Goal: Task Accomplishment & Management: Use online tool/utility

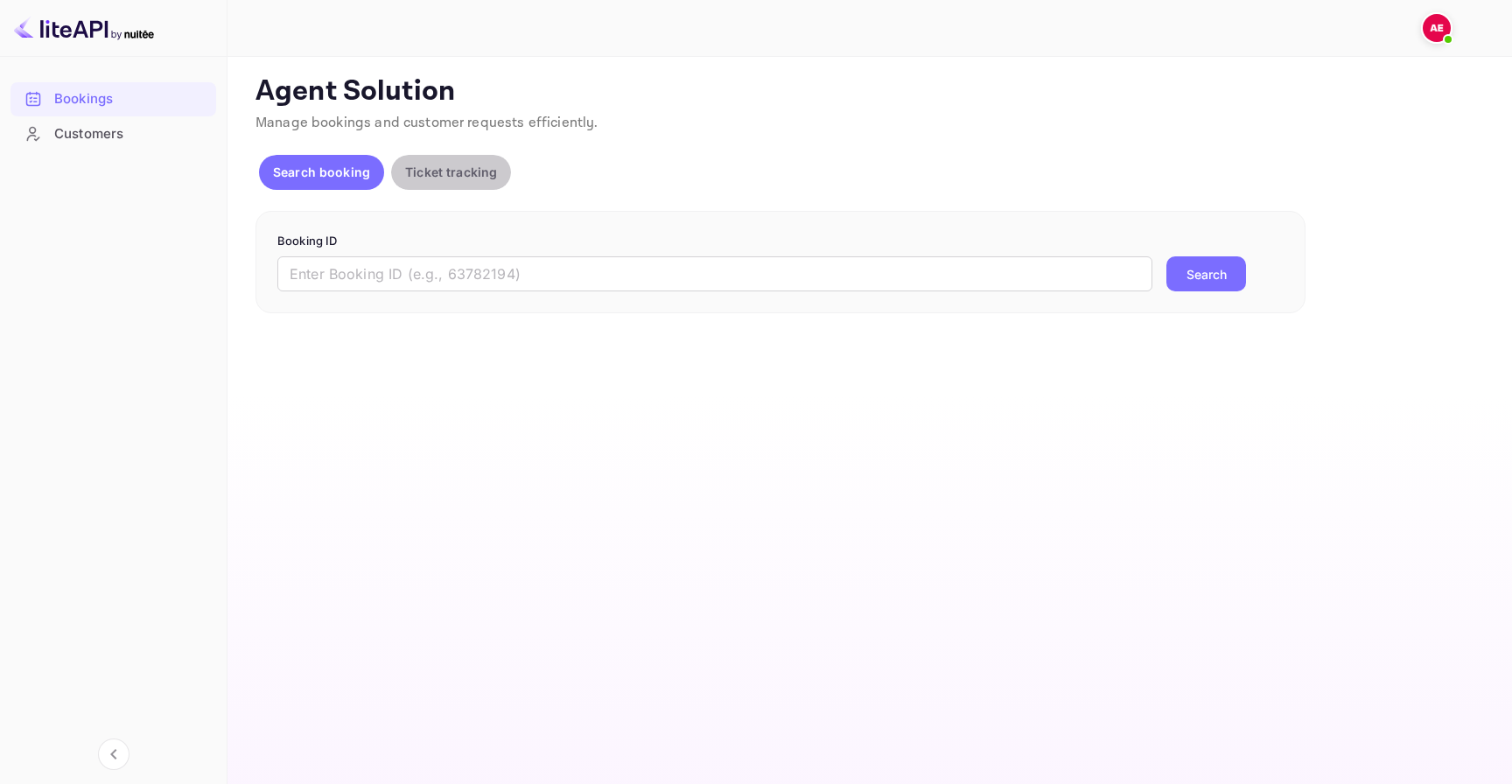
click at [462, 181] on button "Ticket tracking" at bounding box center [451, 172] width 120 height 35
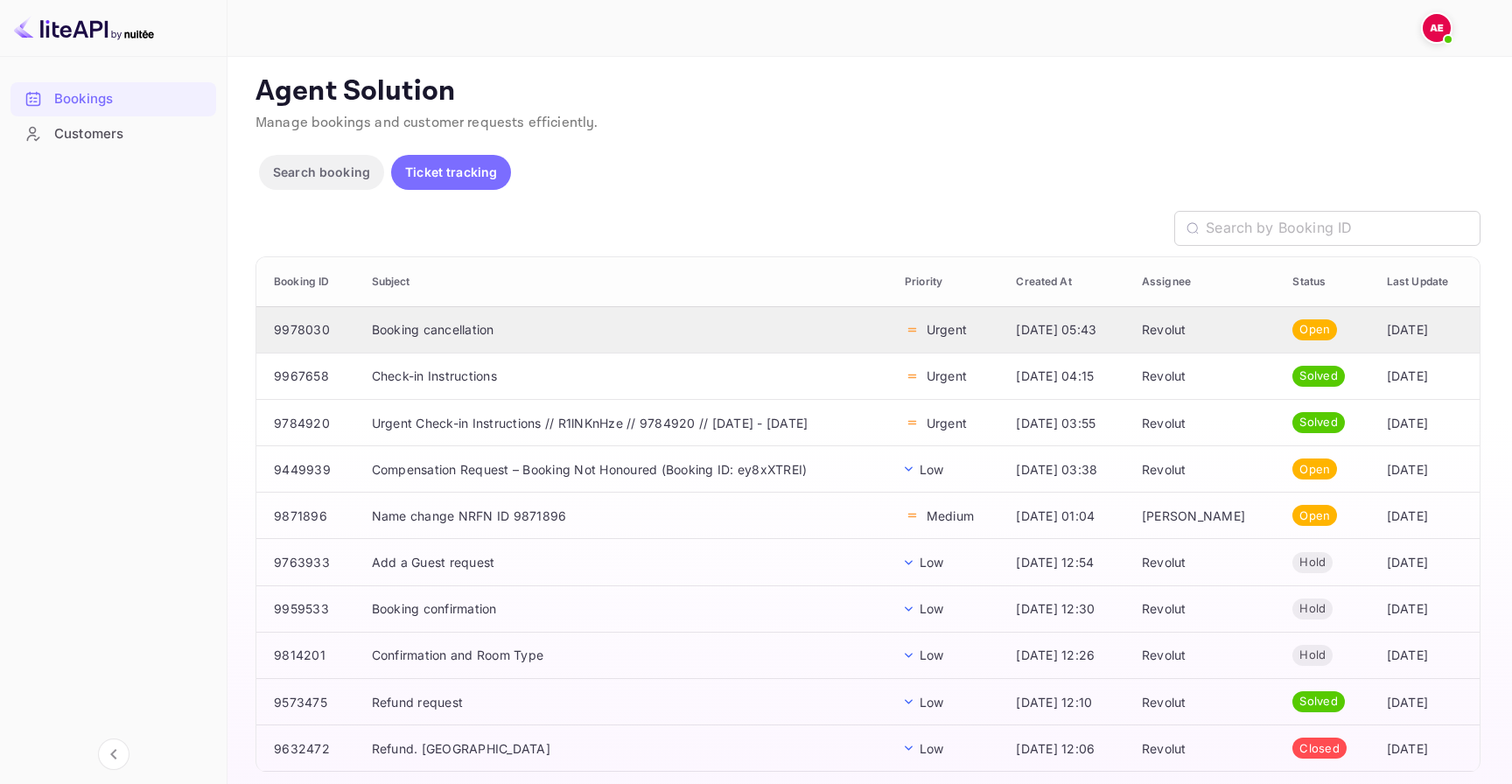
click at [462, 327] on td "Booking cancellation" at bounding box center [625, 329] width 533 height 47
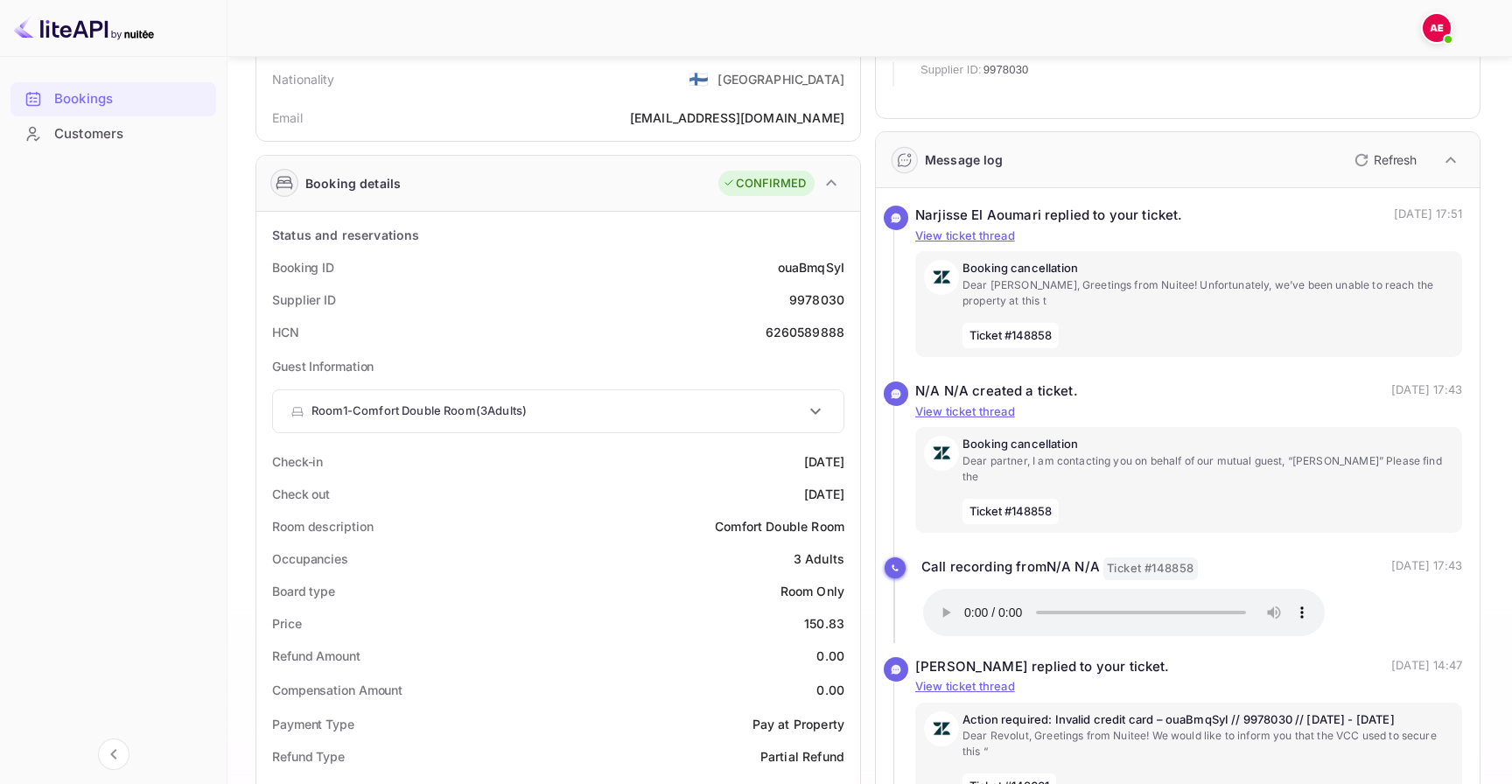
scroll to position [183, 0]
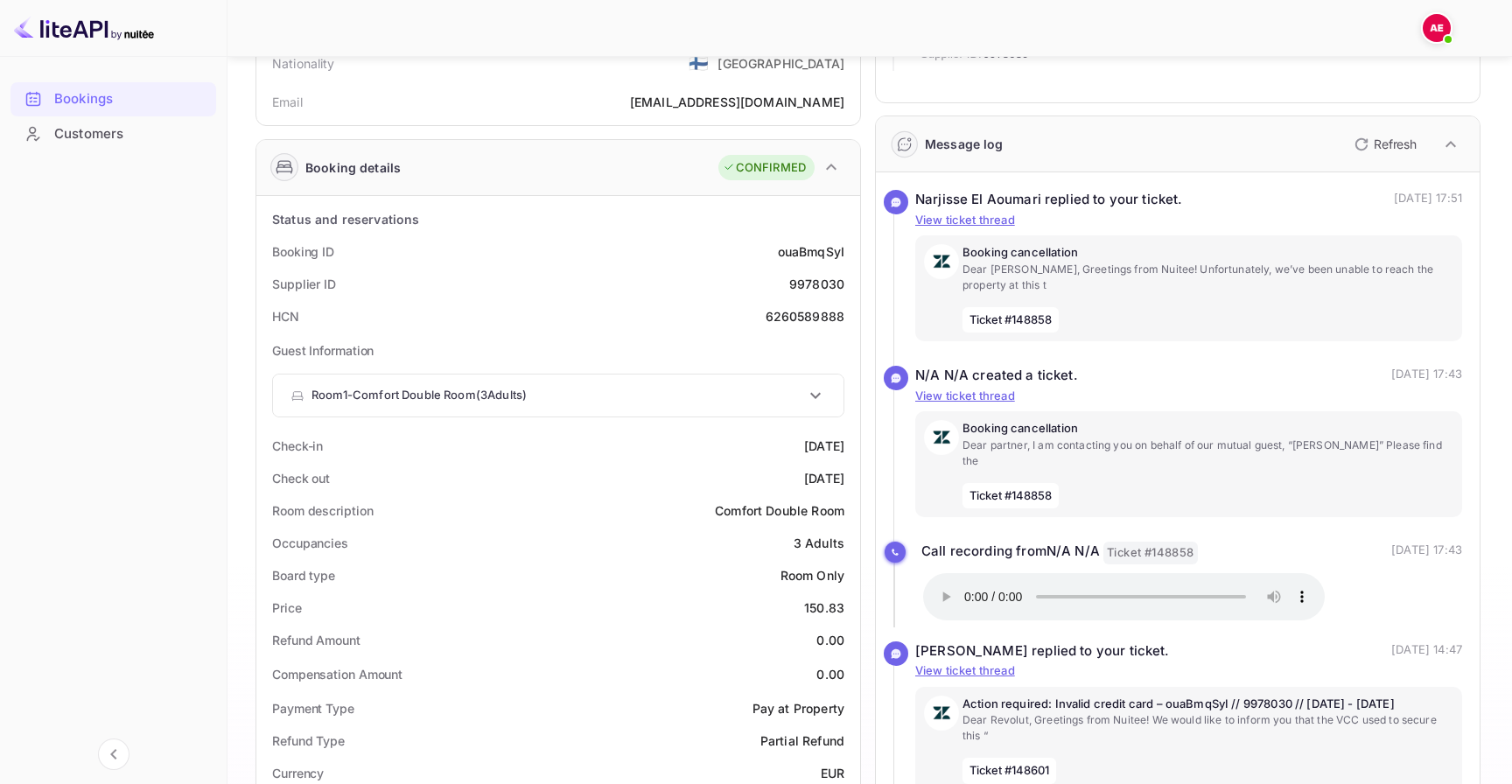
click at [485, 391] on p "Room 1 - Comfort Double Room ( 3 Adults )" at bounding box center [419, 396] width 215 height 17
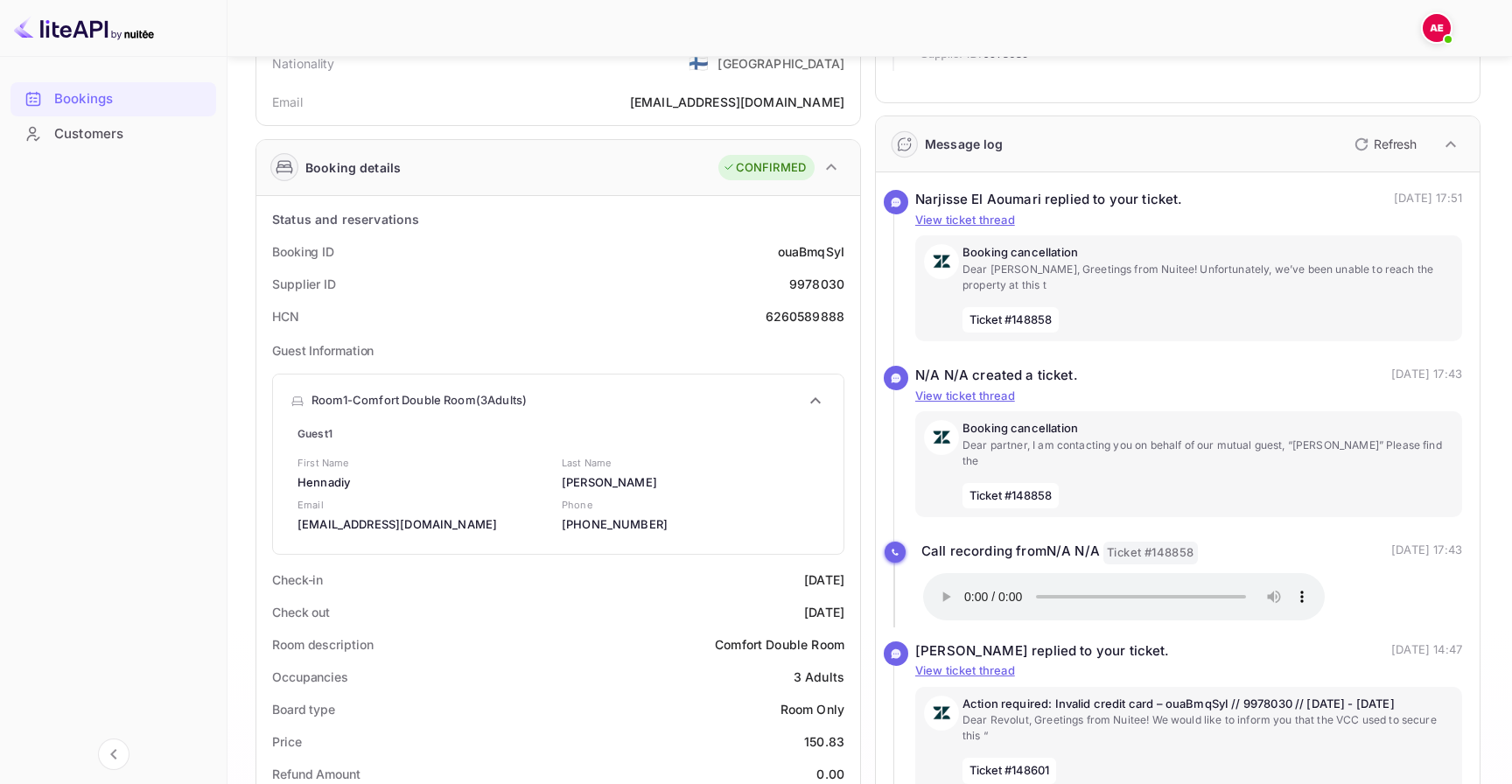
click at [485, 392] on p "Room 1 - Comfort Double Room ( 3 Adults )" at bounding box center [419, 401] width 215 height 17
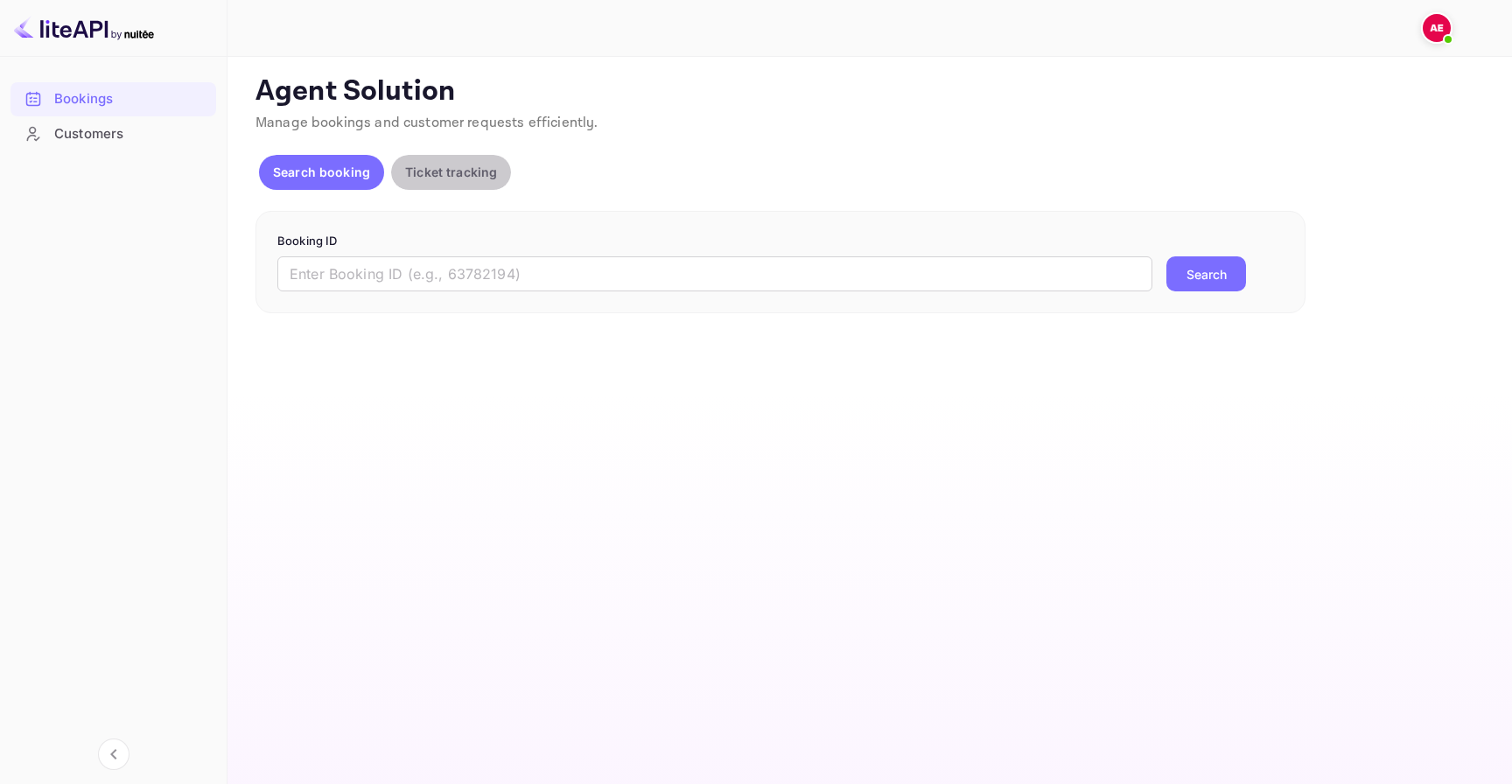
click at [490, 187] on button "Ticket tracking" at bounding box center [451, 172] width 120 height 35
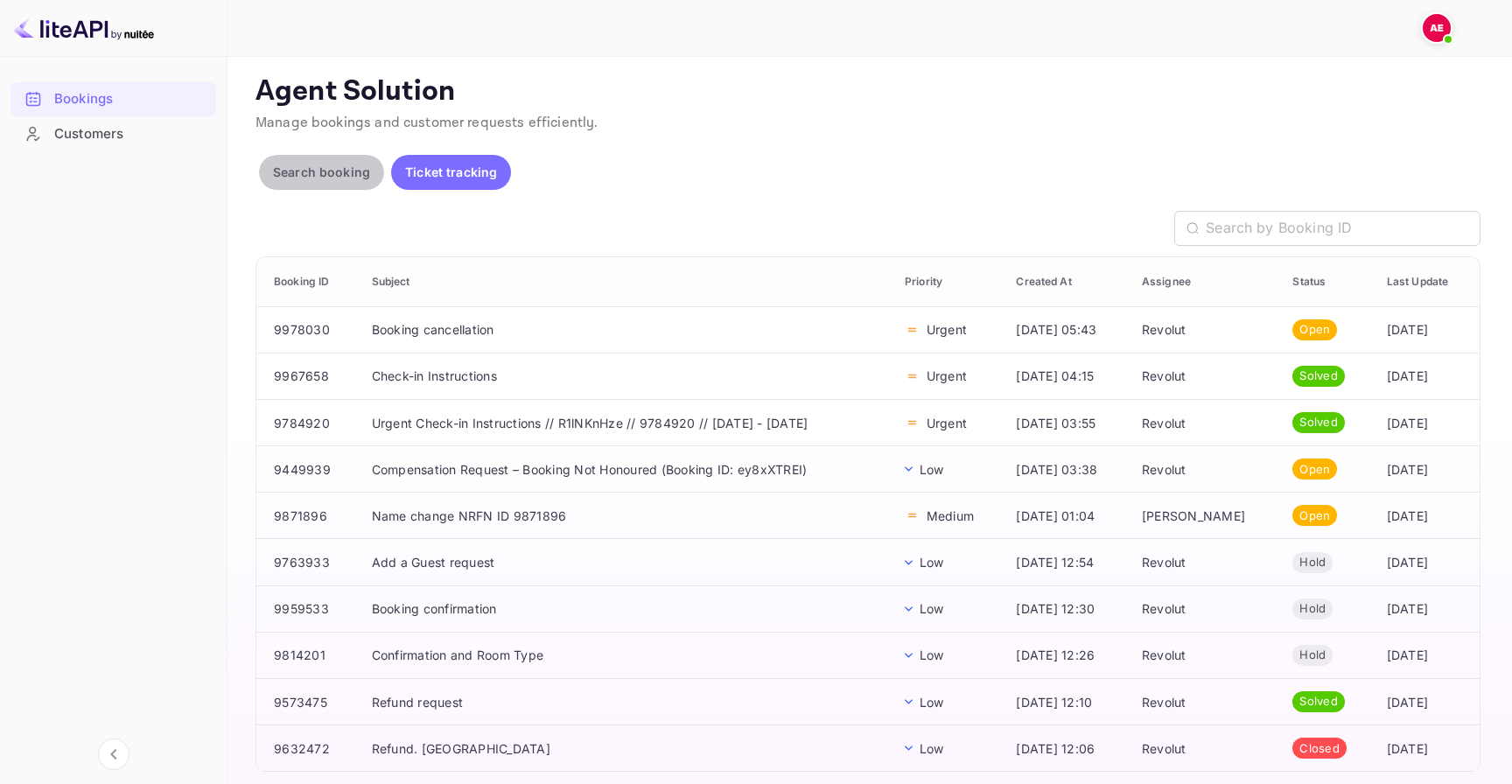
click at [322, 158] on button "Search booking" at bounding box center [322, 172] width 125 height 35
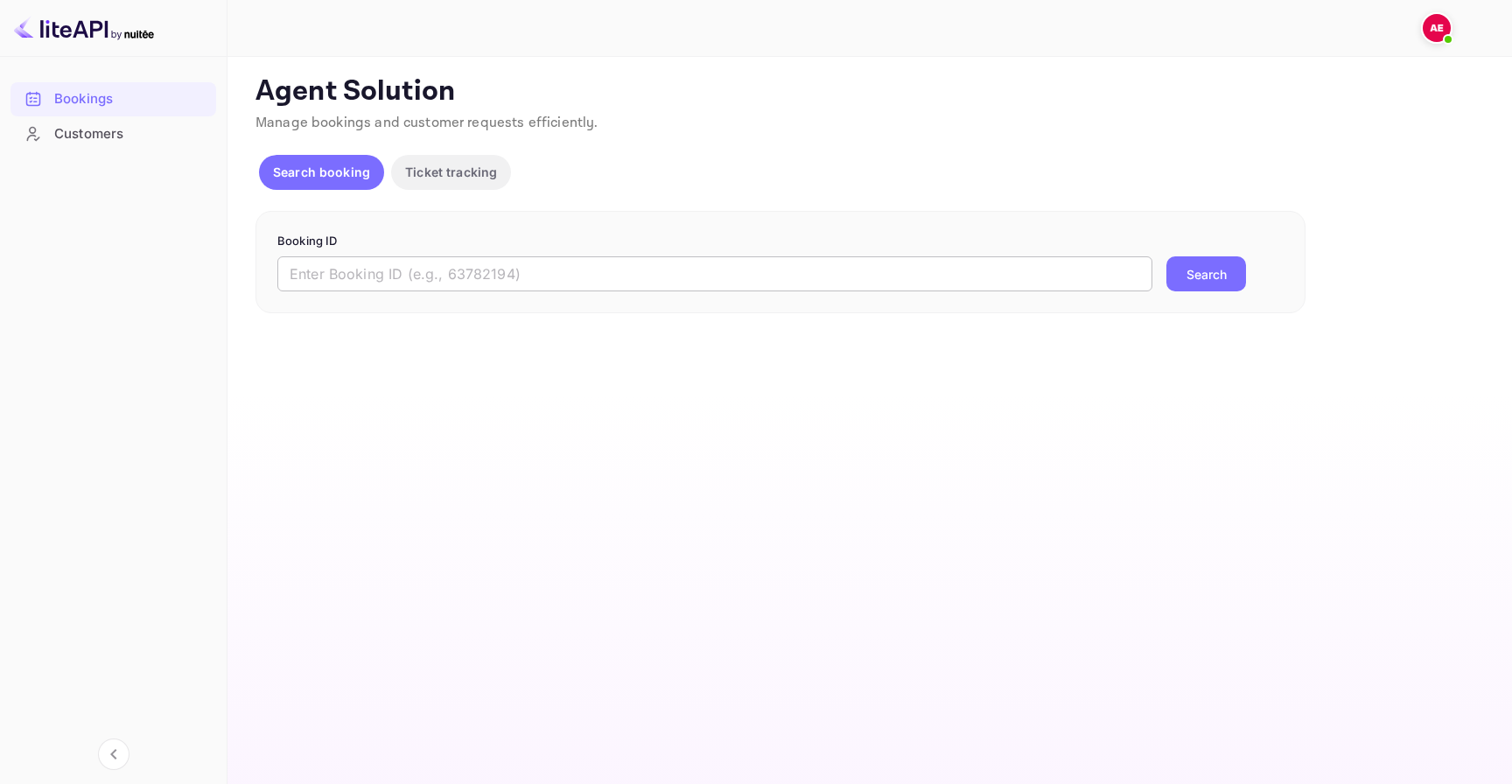
click at [432, 281] on input "text" at bounding box center [715, 273] width 875 height 35
click at [451, 191] on div "Search booking Ticket tracking" at bounding box center [388, 176] width 259 height 42
click at [451, 177] on p "Ticket tracking" at bounding box center [451, 171] width 92 height 18
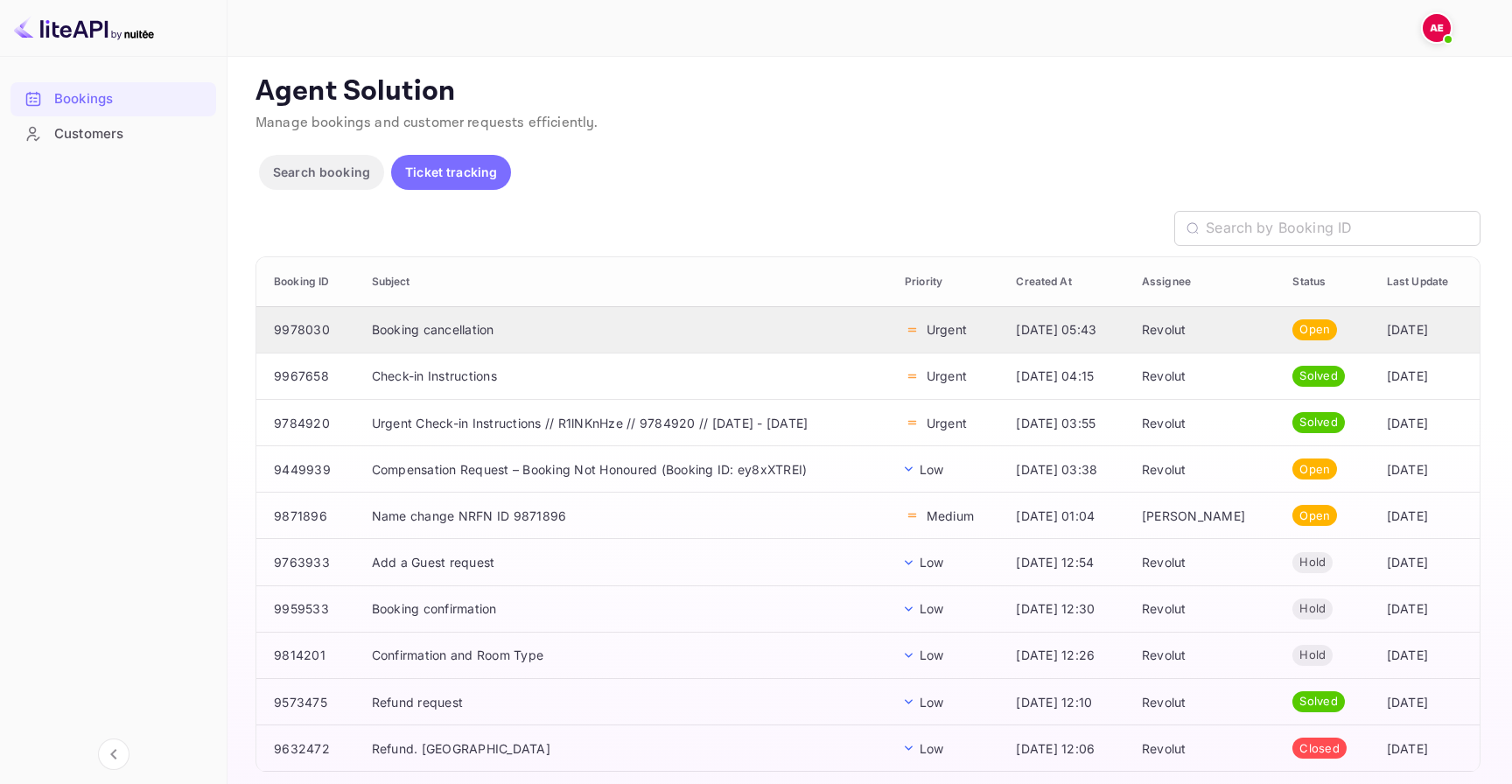
click at [343, 338] on td "9978030" at bounding box center [307, 329] width 102 height 47
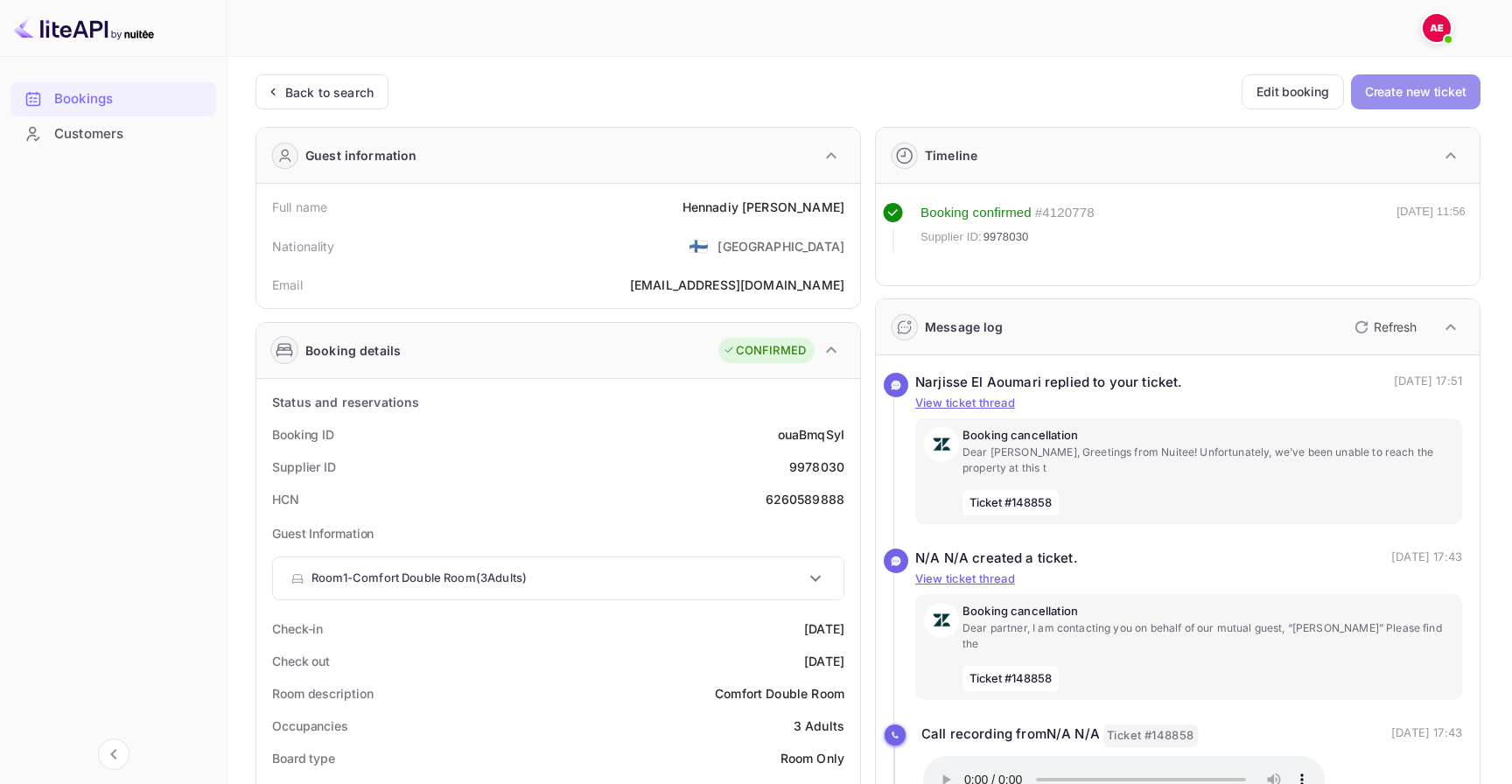
click at [1423, 98] on button "Create new ticket" at bounding box center [1416, 91] width 129 height 35
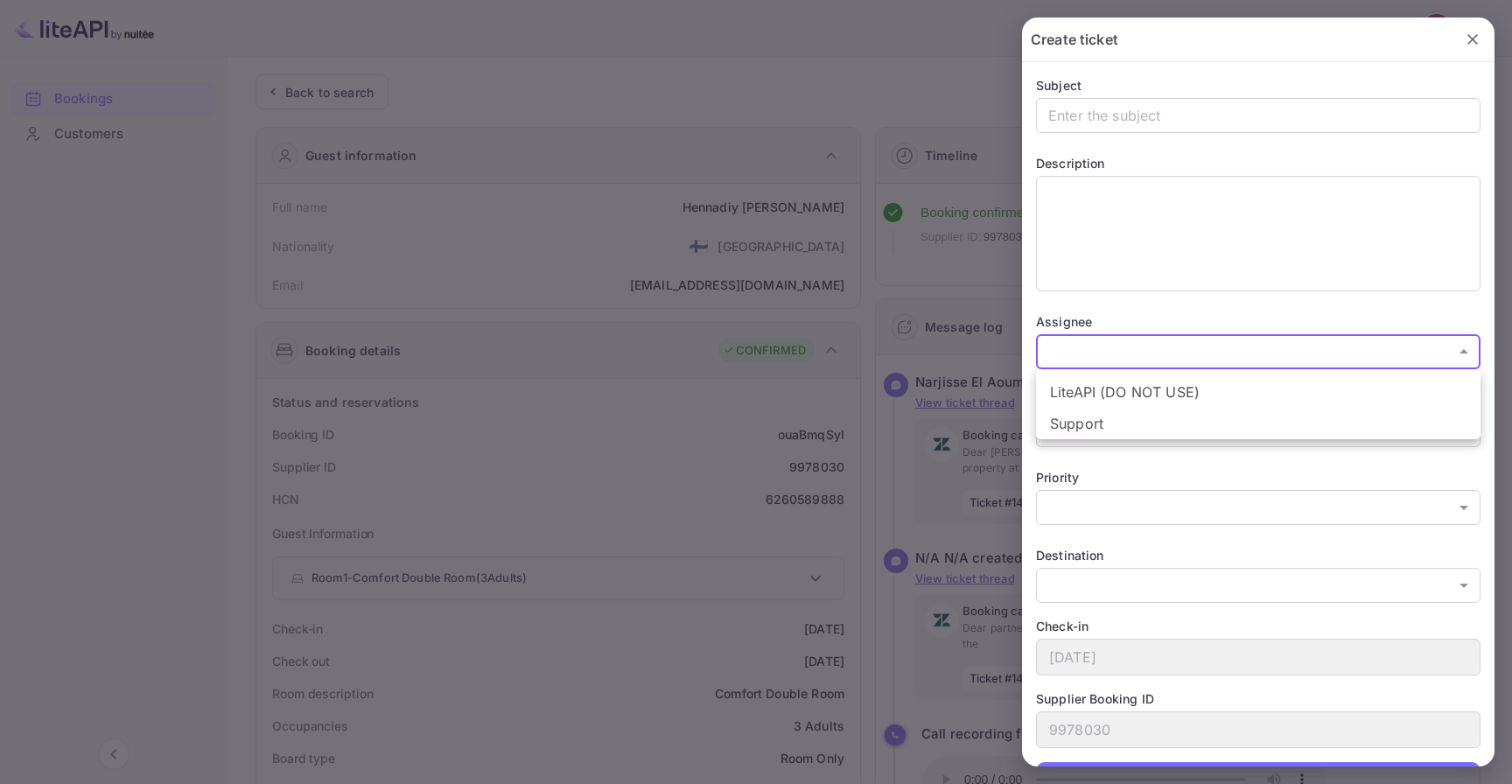
click at [1122, 360] on body "Bookings Customers Now you can check your travel website directly from the link…" at bounding box center [756, 772] width 1512 height 1543
click at [758, 400] on div at bounding box center [756, 392] width 1512 height 784
click at [875, 410] on div at bounding box center [756, 392] width 1512 height 784
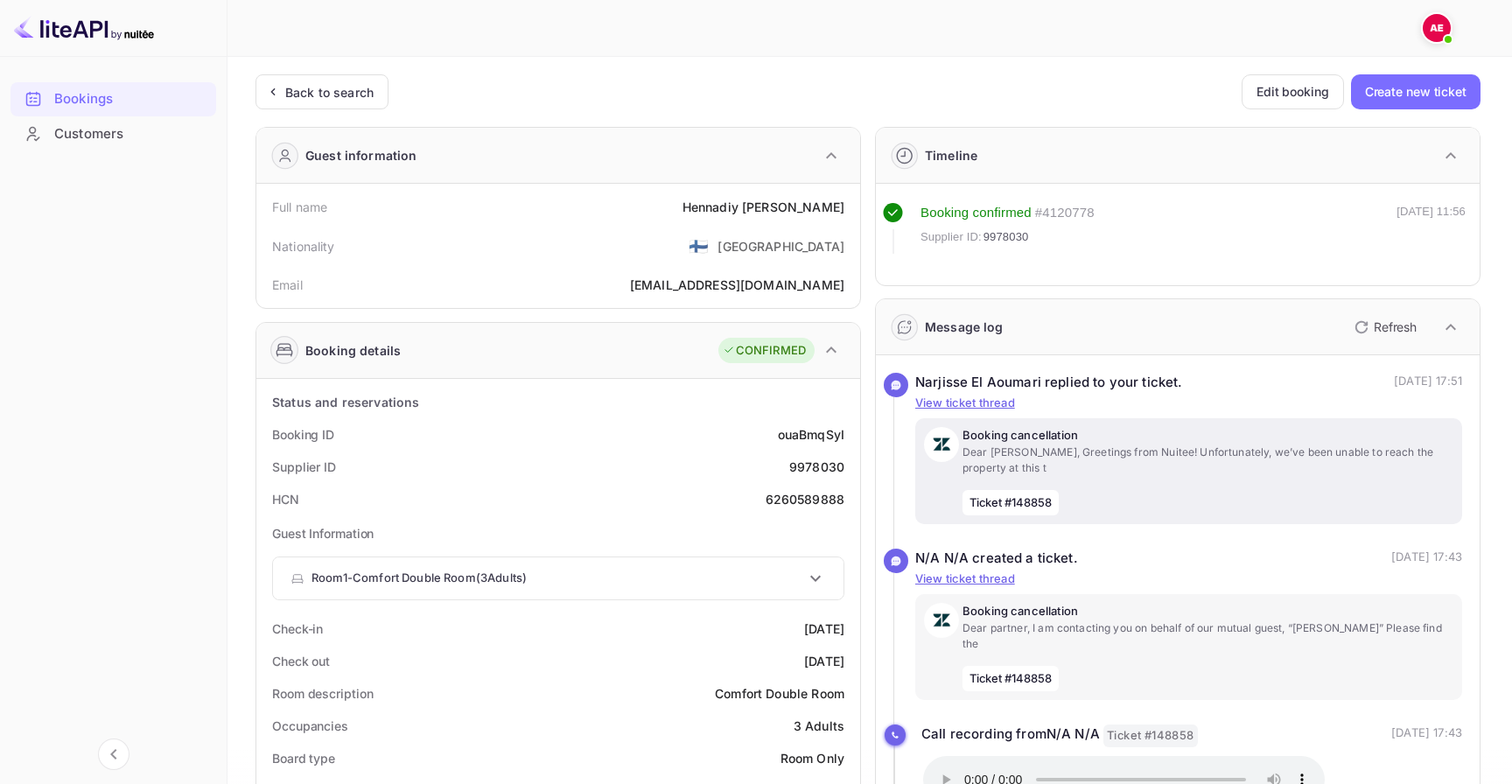
click at [1065, 481] on div "Booking cancellation Dear [PERSON_NAME], Greetings from Nuitee! Unfortunately, …" at bounding box center [1207, 471] width 491 height 88
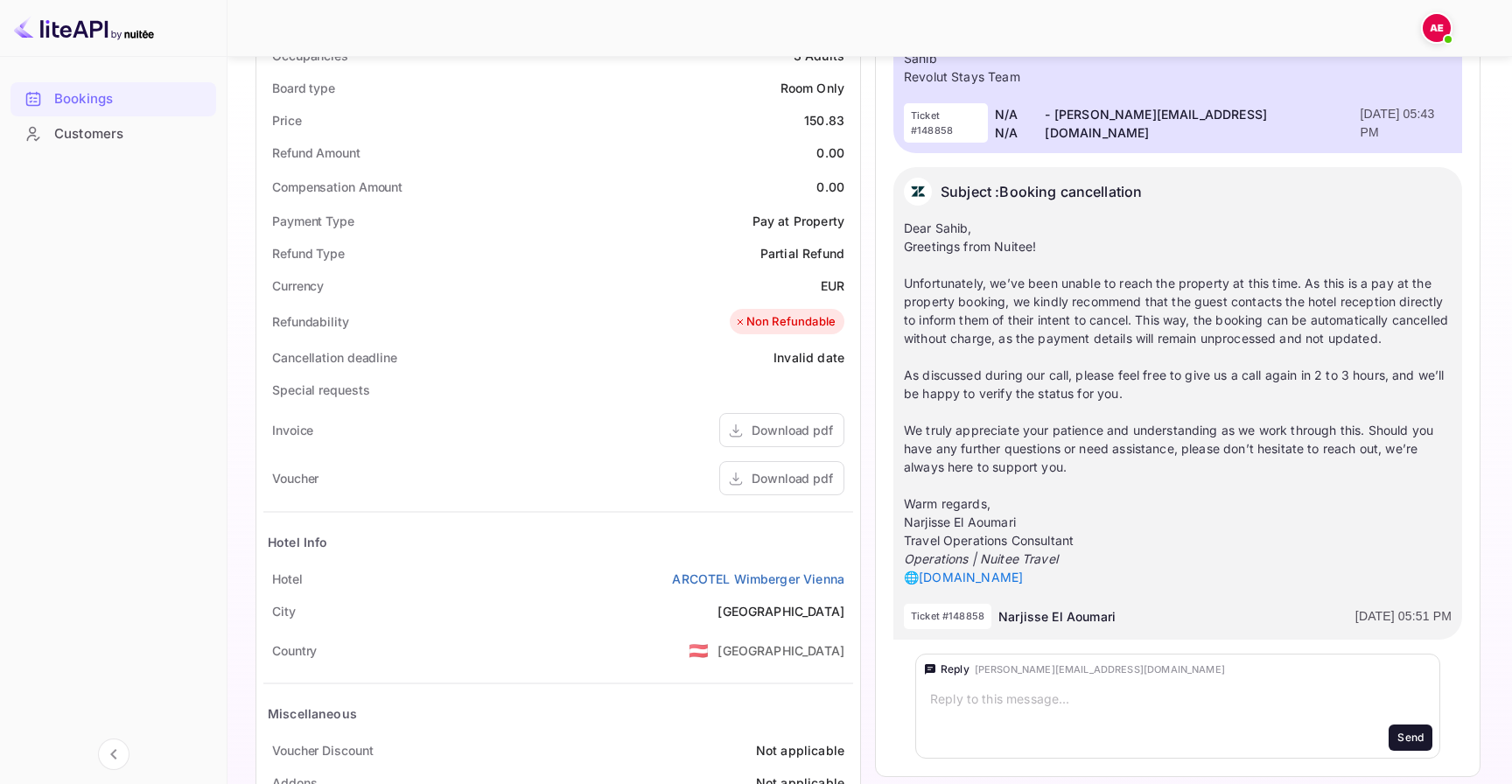
scroll to position [758, 0]
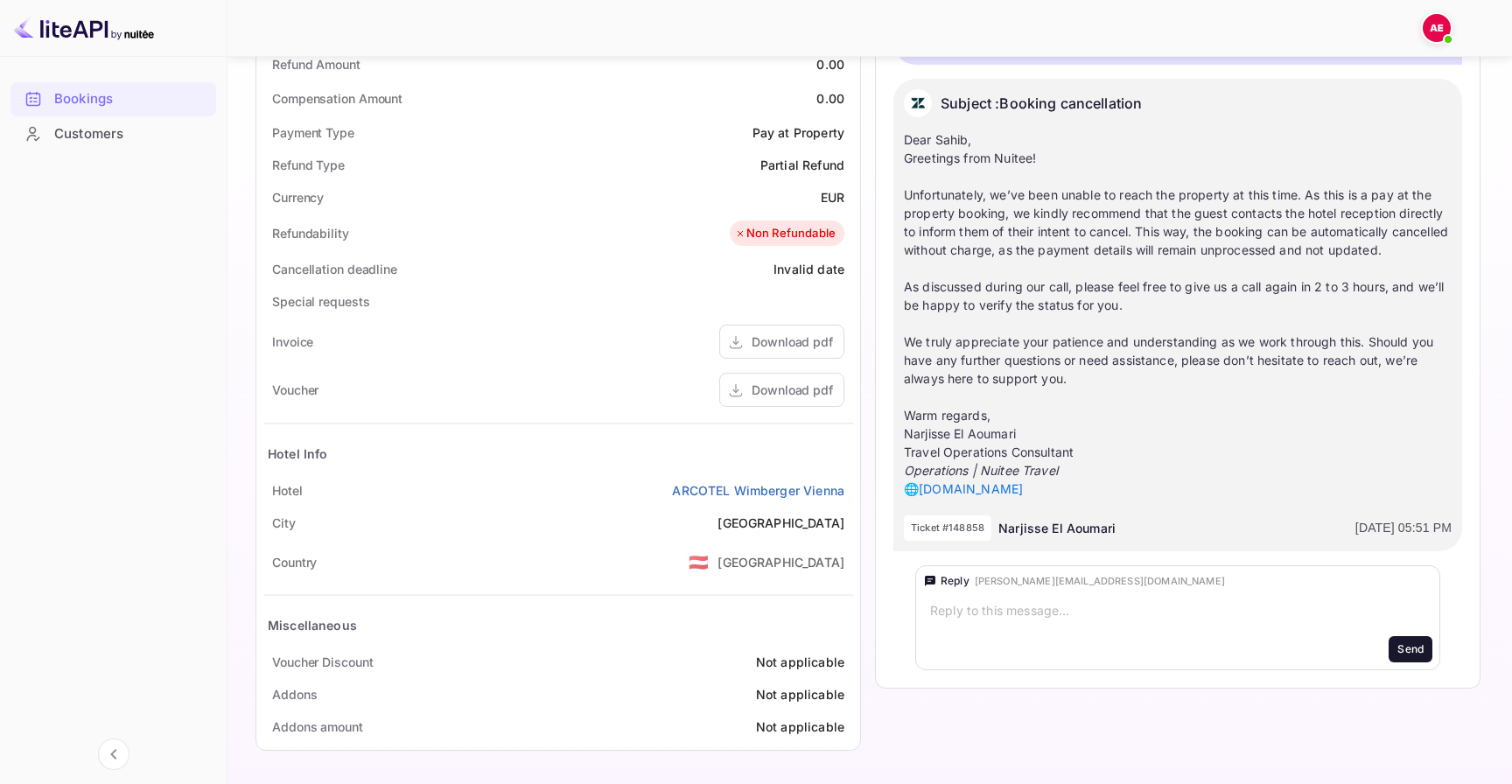
click at [1085, 599] on div "x" at bounding box center [1178, 611] width 495 height 26
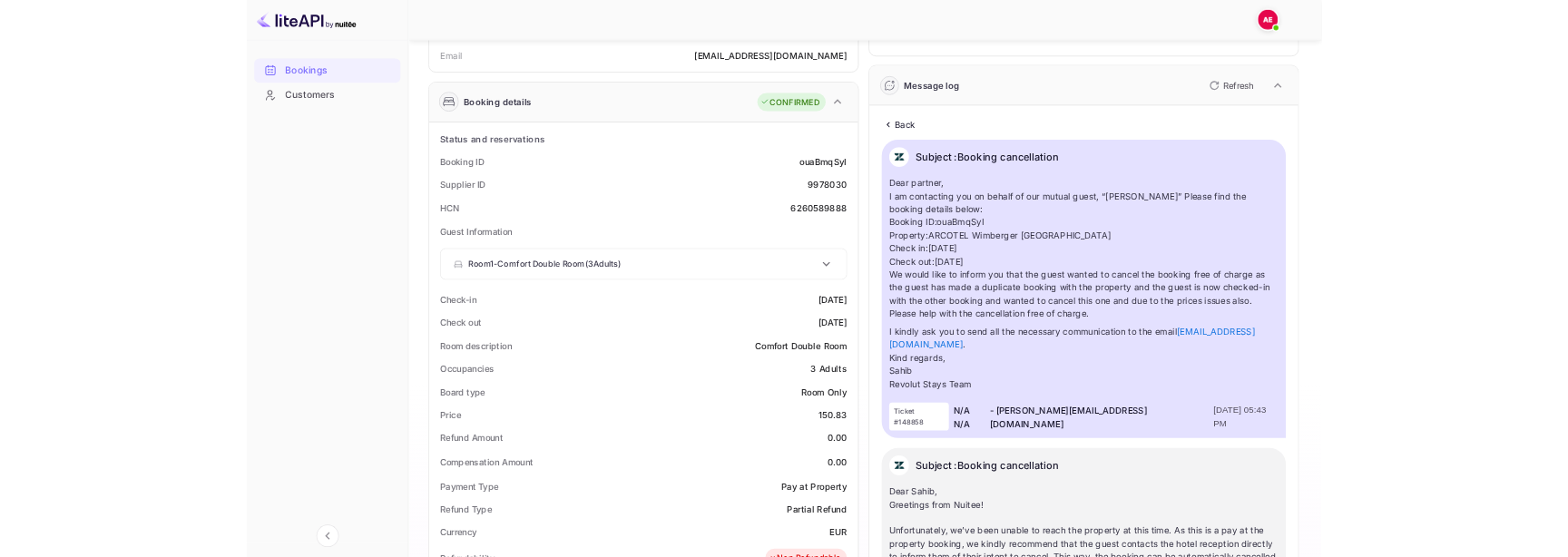
scroll to position [0, 0]
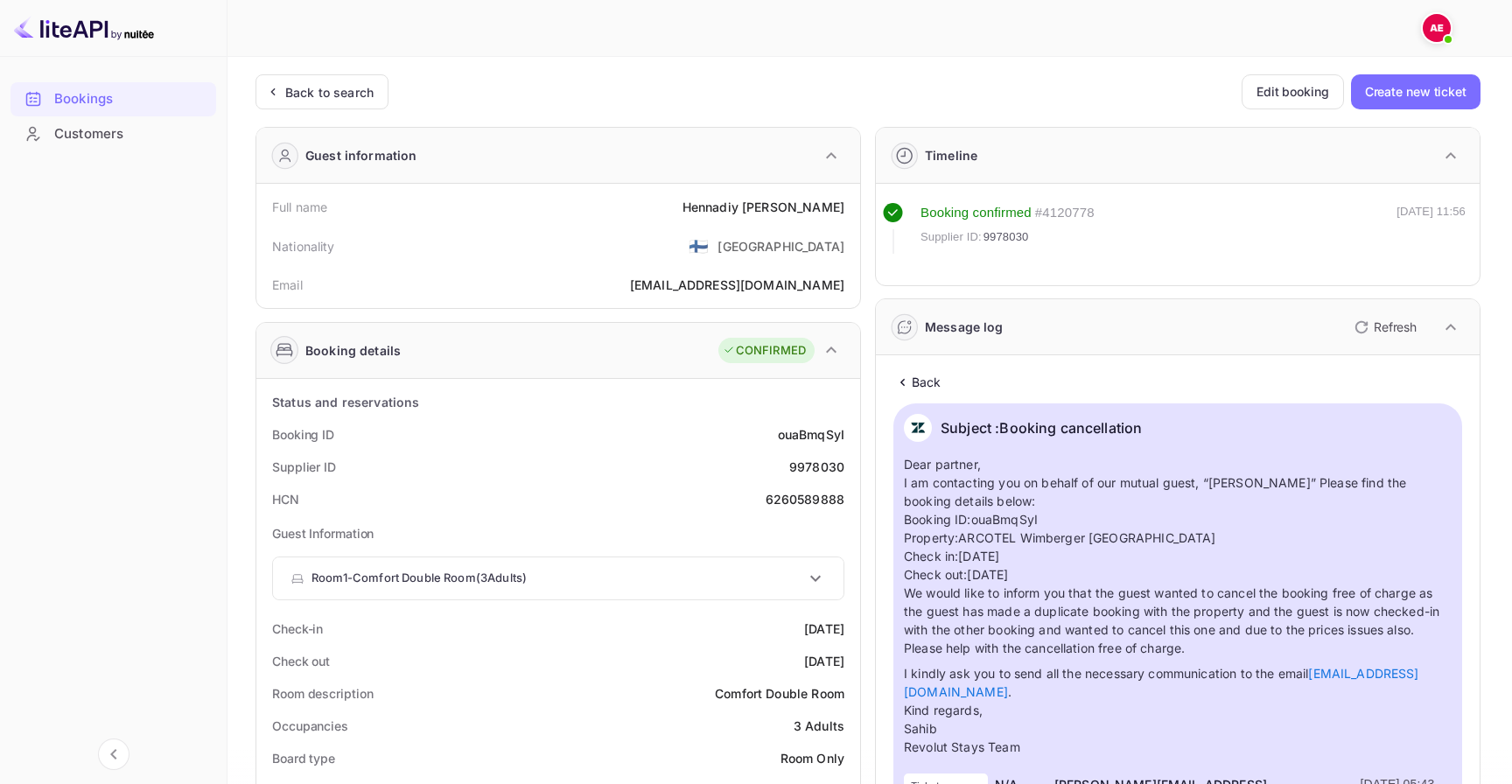
click at [372, 111] on div "Back to search Edit booking Create new ticket Guest information Full name [PERS…" at bounding box center [868, 797] width 1225 height 1447
click at [369, 103] on div "Back to search" at bounding box center [322, 91] width 133 height 35
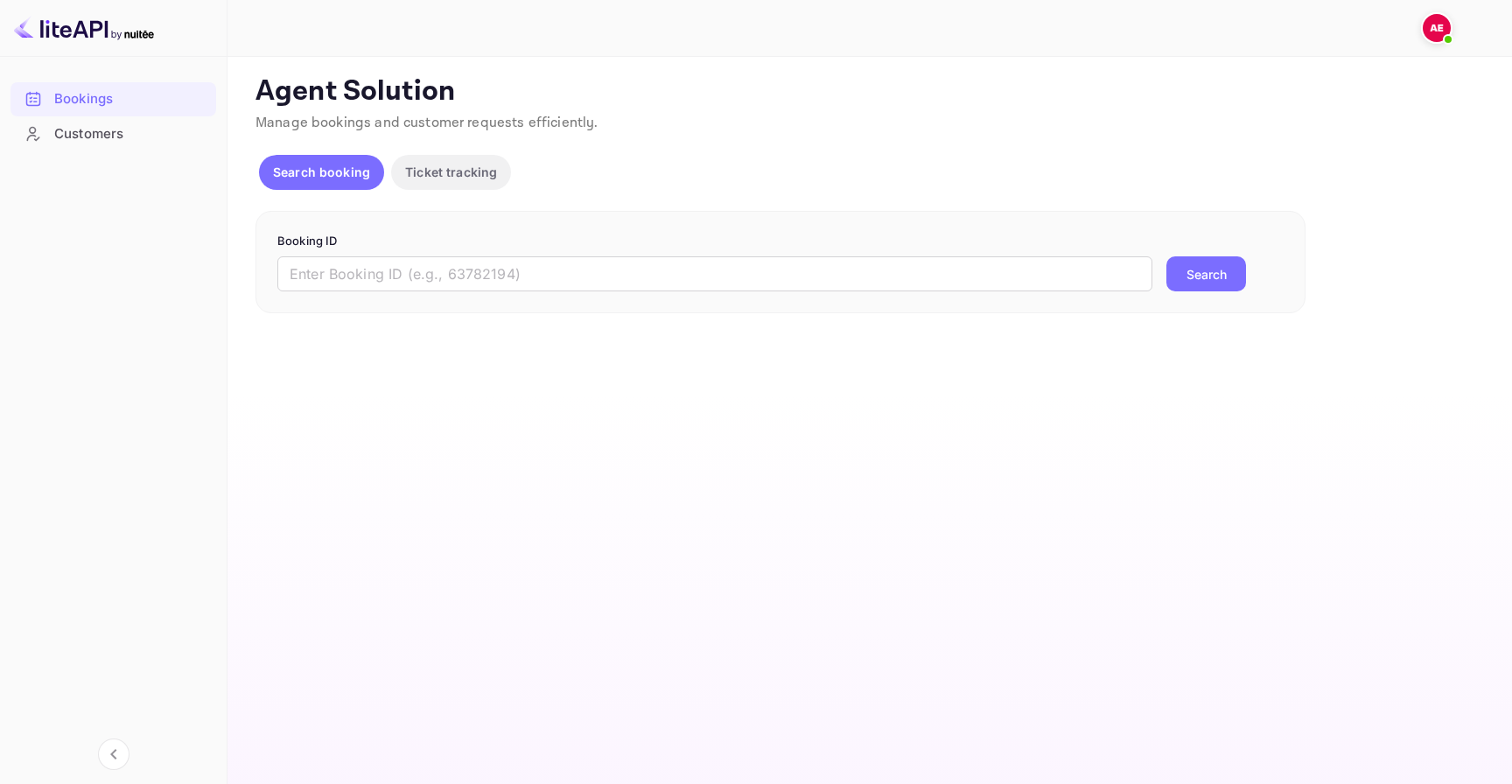
click at [447, 171] on p "Ticket tracking" at bounding box center [451, 171] width 92 height 18
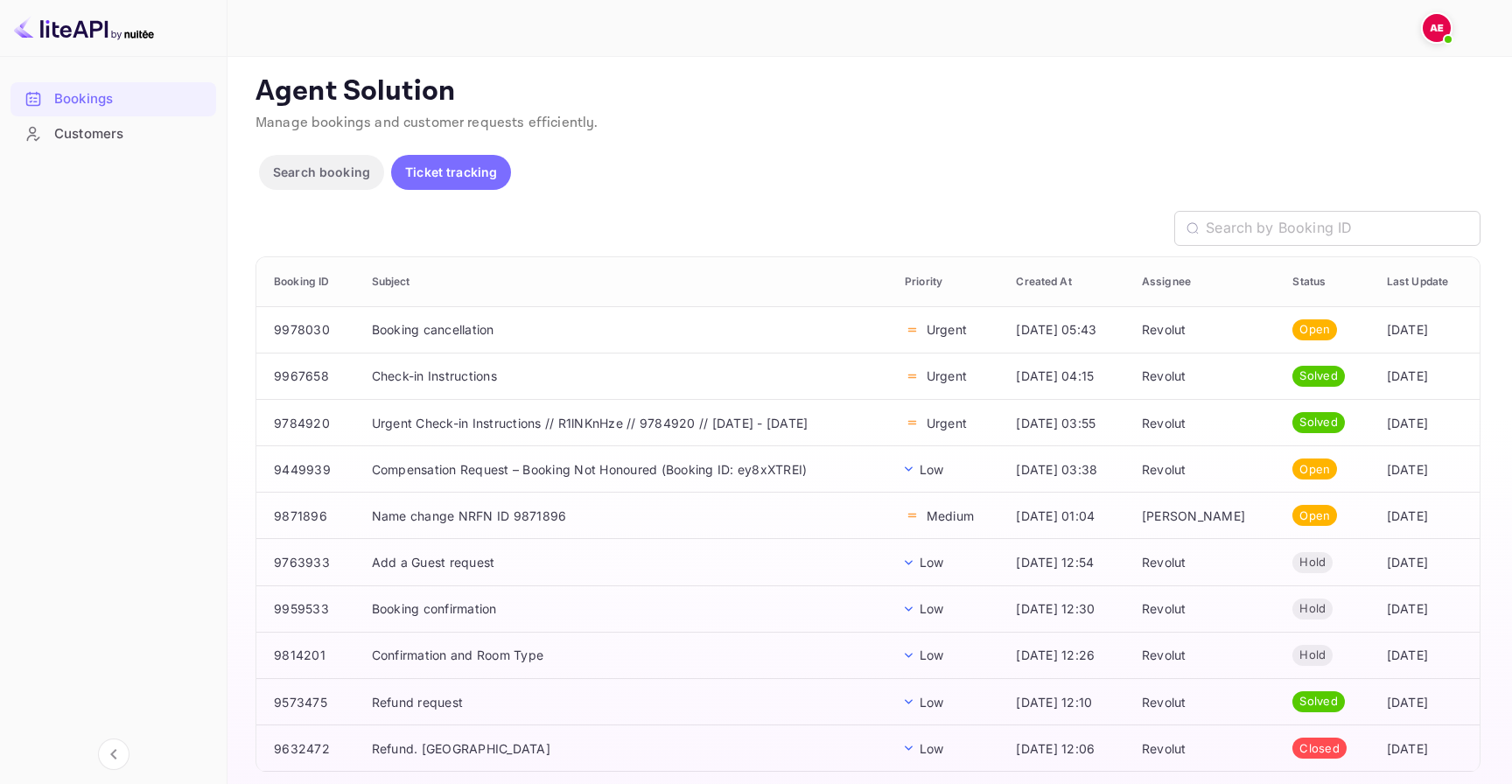
click at [357, 175] on p "Search booking" at bounding box center [322, 171] width 97 height 18
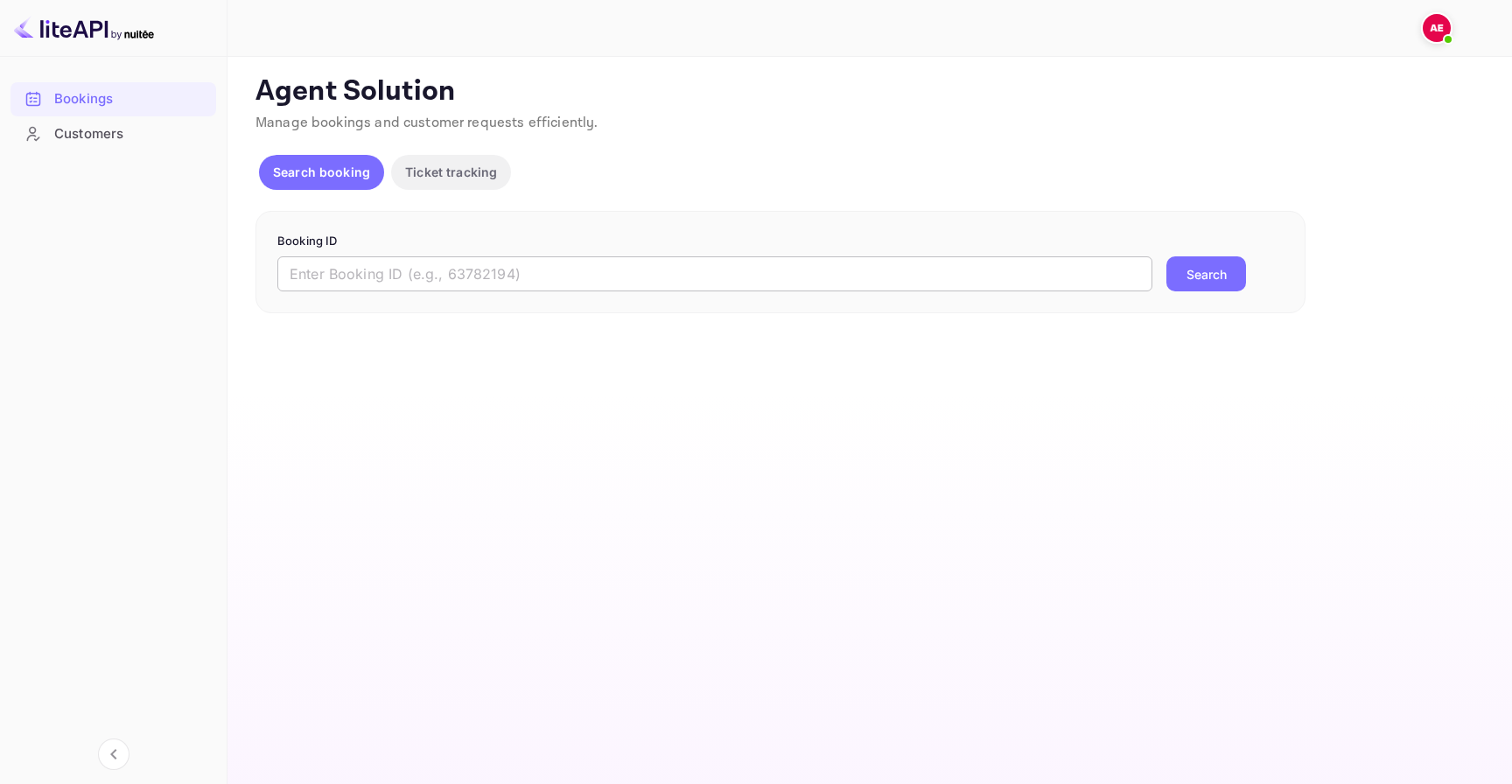
click at [609, 259] on input "text" at bounding box center [715, 273] width 875 height 35
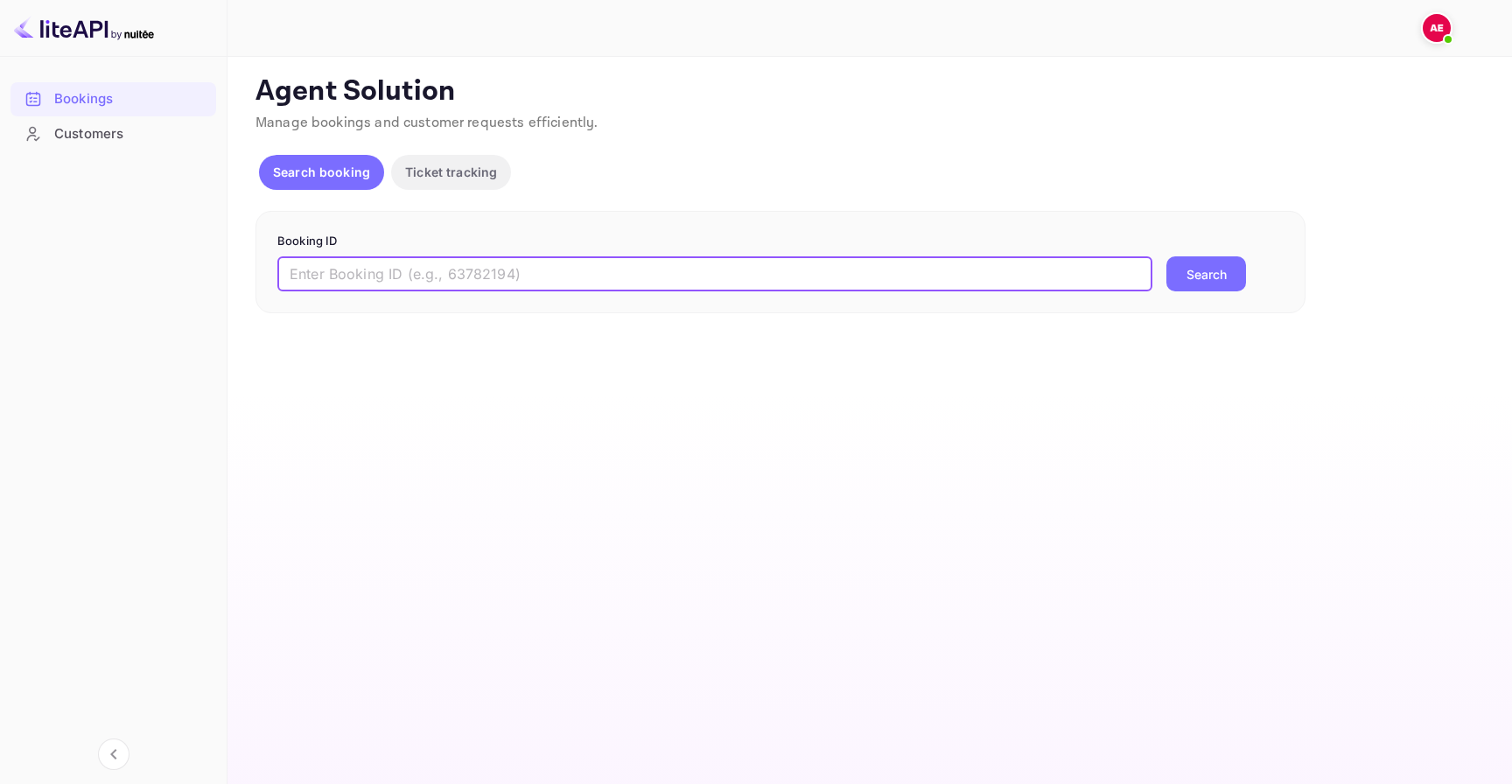
click at [597, 484] on main "Unsaved Changes Ticket Affiliate URL [URL][DOMAIN_NAME] Business partner name N…" at bounding box center [870, 420] width 1285 height 727
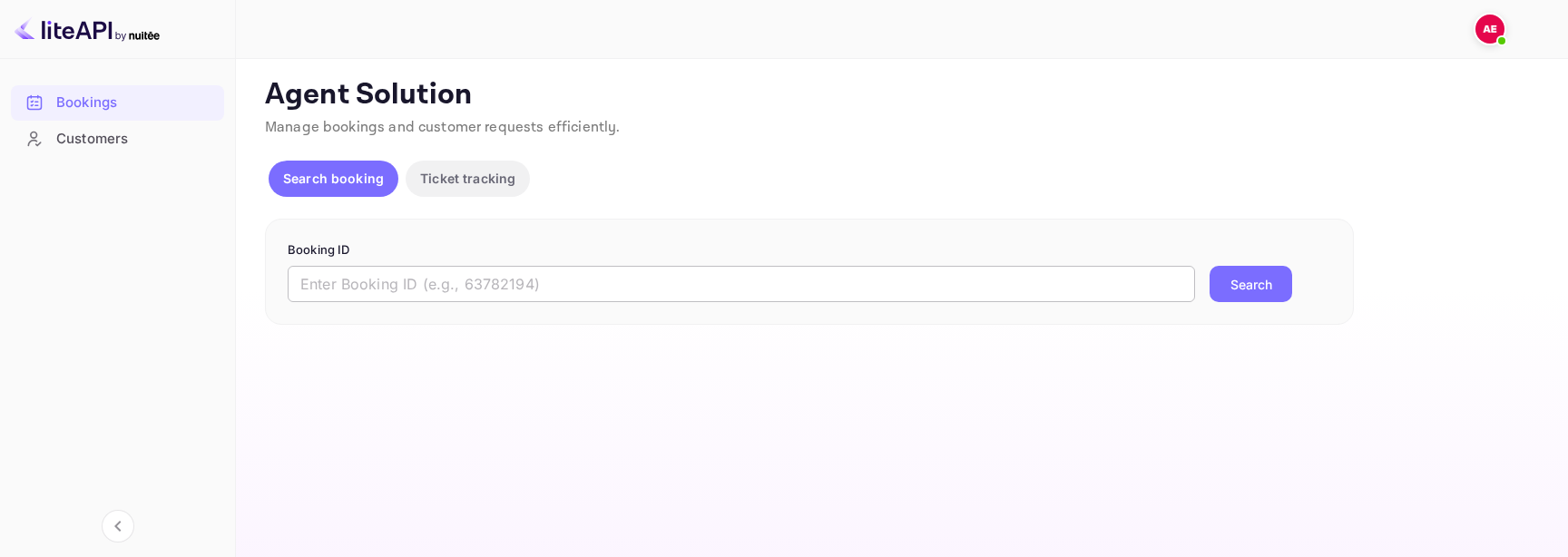
click at [391, 294] on input "text" at bounding box center [741, 283] width 908 height 36
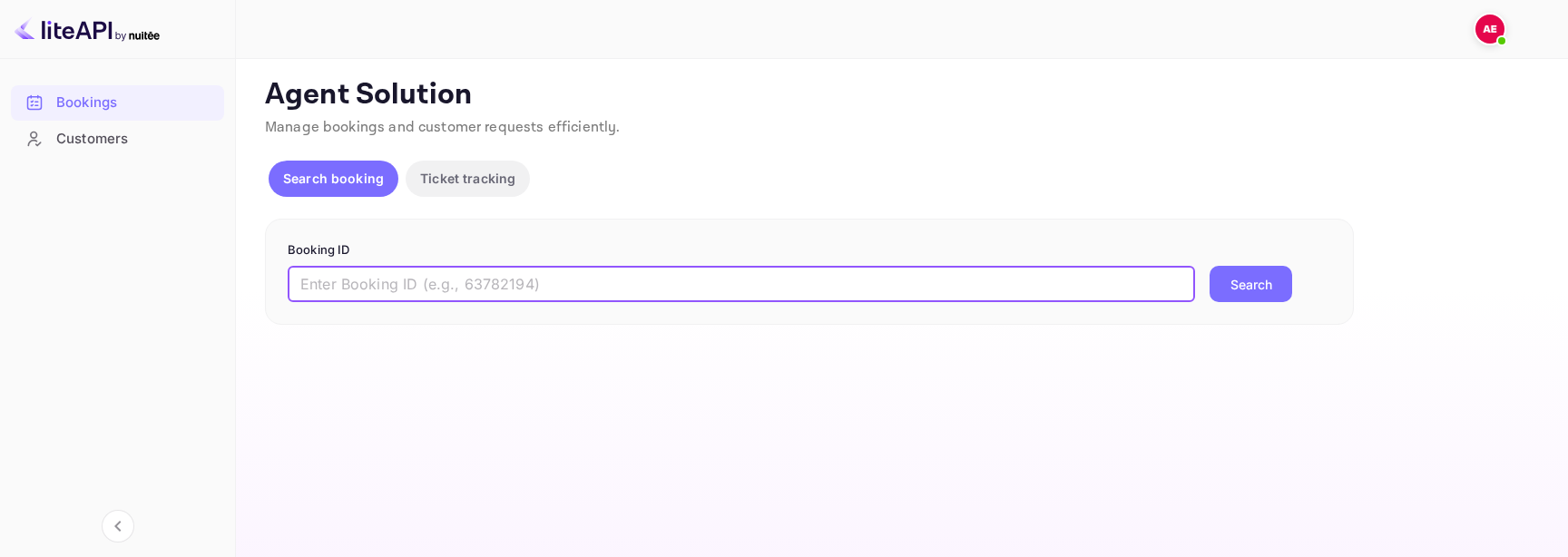
click at [471, 146] on div "Agent Solution Manage bookings and customer requests efficiently. Search bookin…" at bounding box center [900, 201] width 1271 height 248
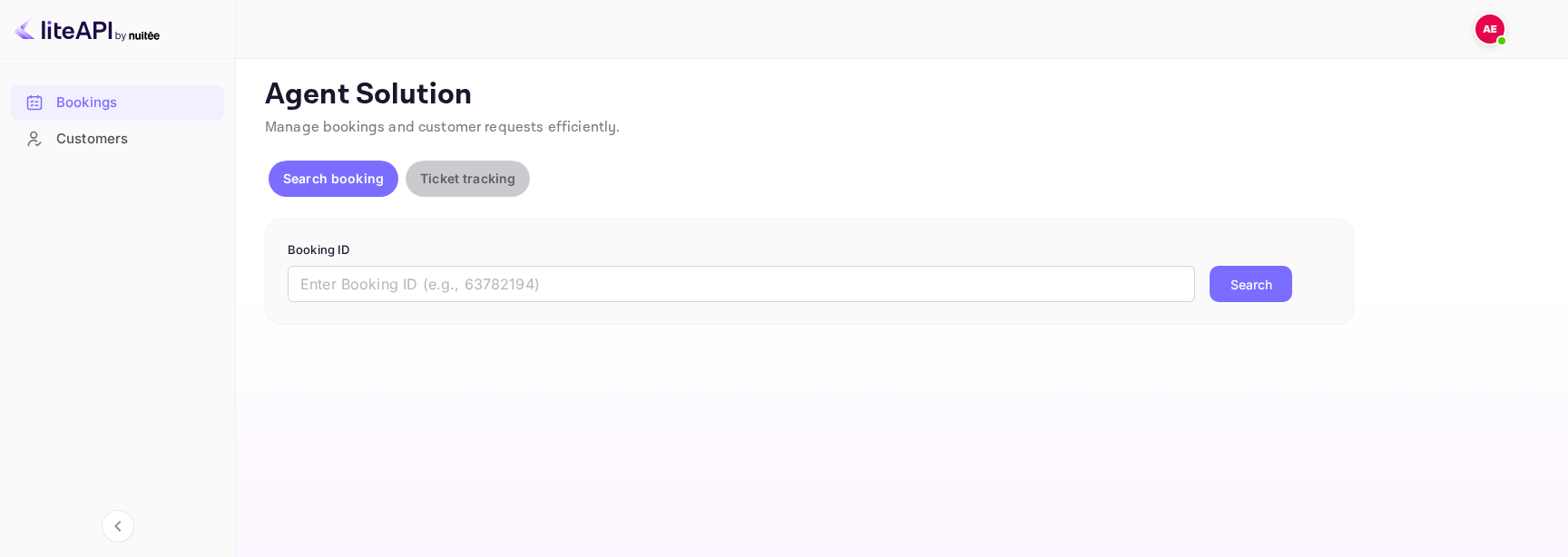
click at [471, 173] on p "Ticket tracking" at bounding box center [468, 177] width 95 height 19
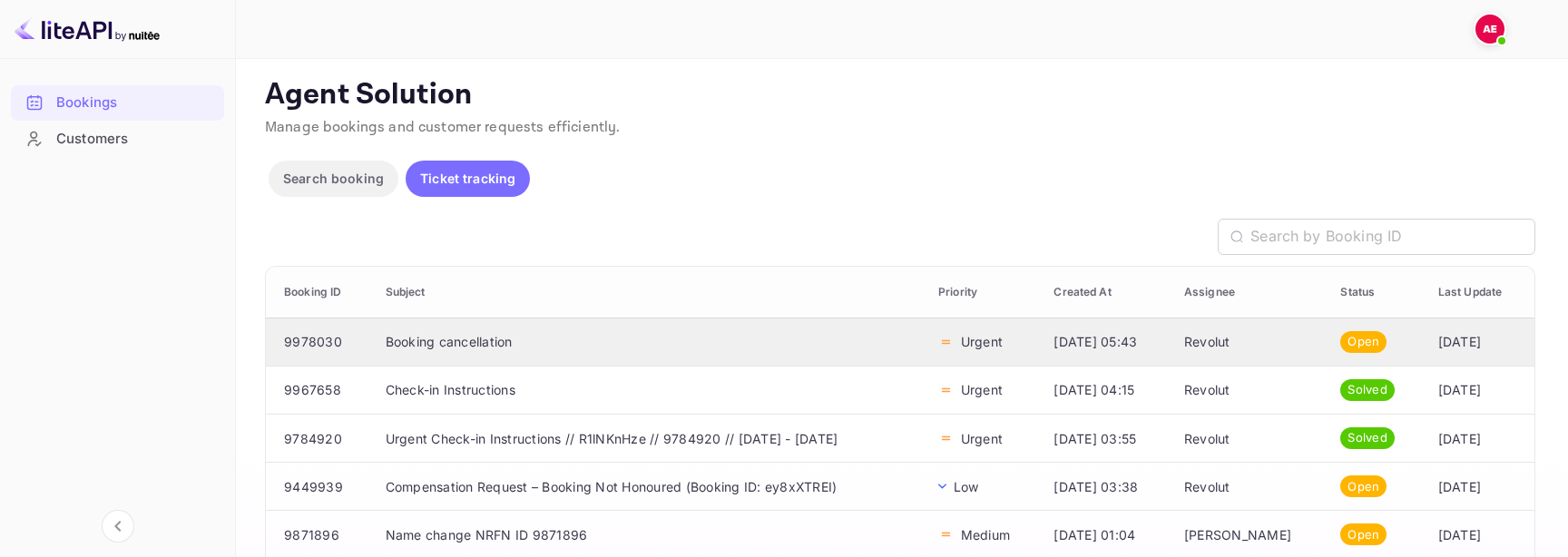
click at [460, 324] on td "Booking cancellation" at bounding box center [648, 341] width 553 height 48
